Goal: Task Accomplishment & Management: Manage account settings

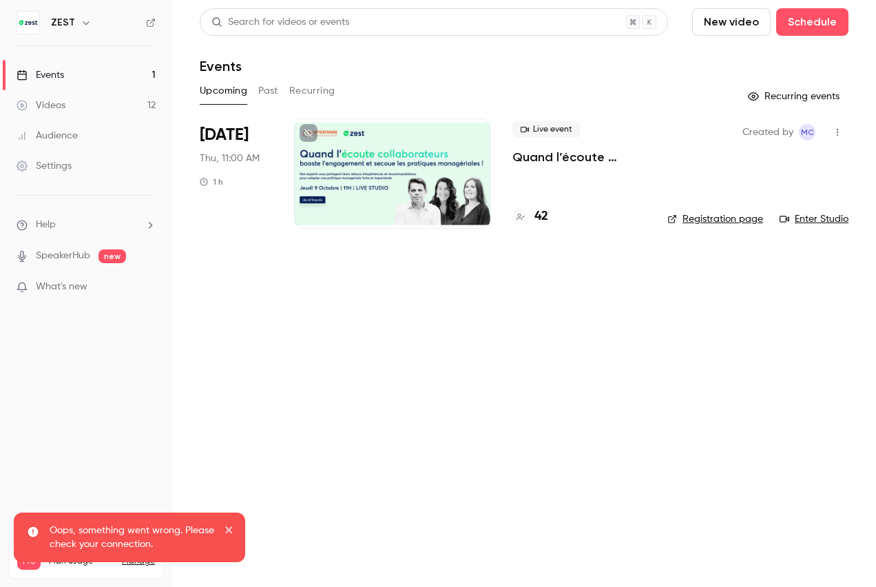
click at [57, 160] on div "Settings" at bounding box center [44, 166] width 55 height 14
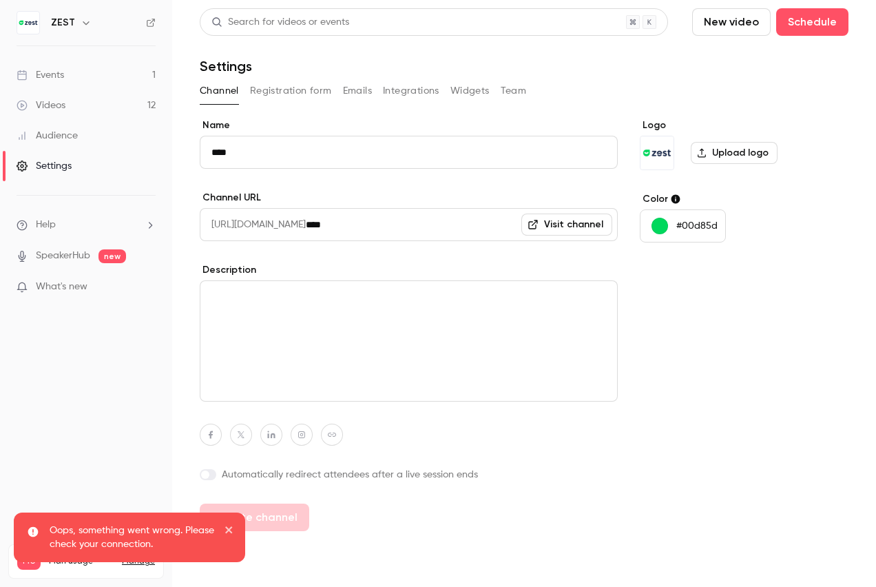
click at [465, 93] on button "Widgets" at bounding box center [469, 91] width 39 height 22
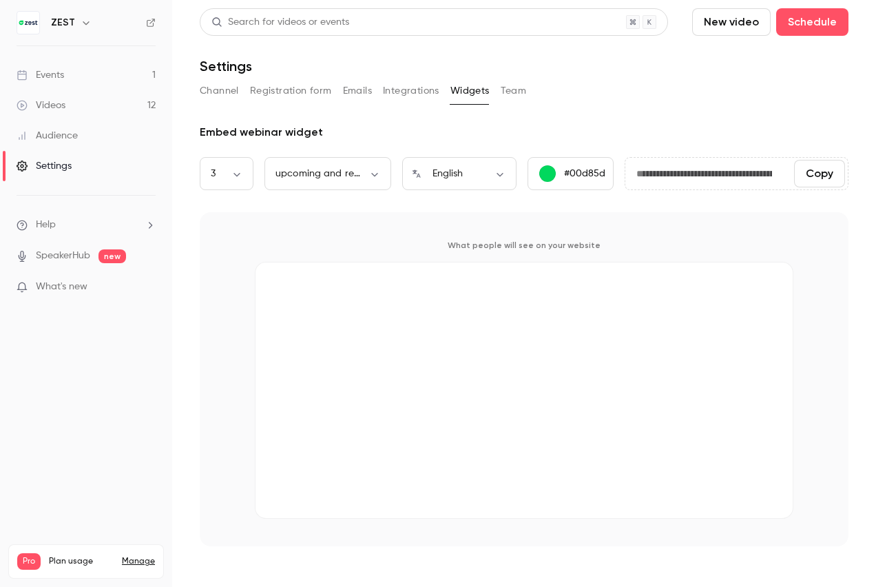
click at [419, 102] on div "Channel Registration form Emails Integrations Widgets Team" at bounding box center [524, 94] width 649 height 28
click at [419, 92] on button "Integrations" at bounding box center [411, 91] width 56 height 22
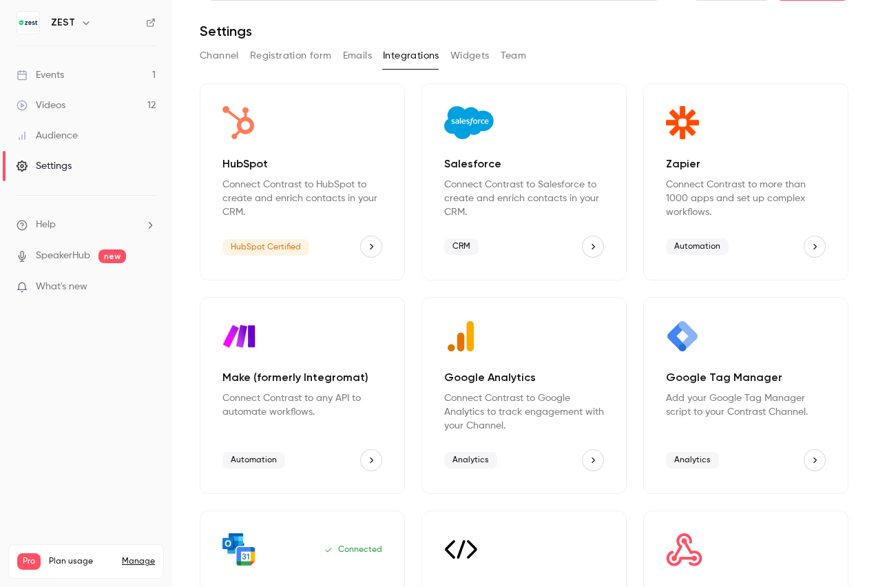
scroll to position [69, 0]
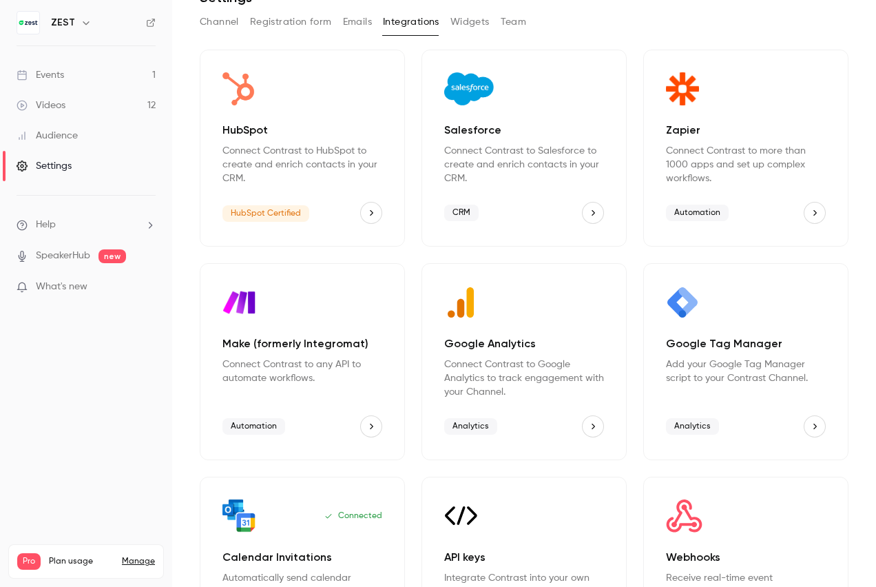
click at [322, 116] on div "HubSpot Connect Contrast to HubSpot to create and enrich contacts in your CRM. …" at bounding box center [302, 148] width 205 height 197
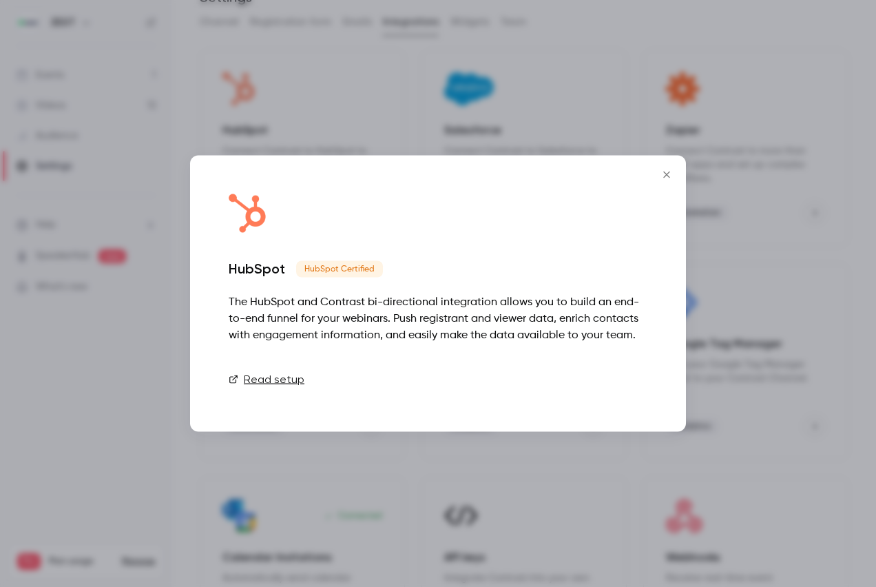
click at [610, 380] on link "Connect" at bounding box center [613, 380] width 69 height 28
